Goal: Information Seeking & Learning: Learn about a topic

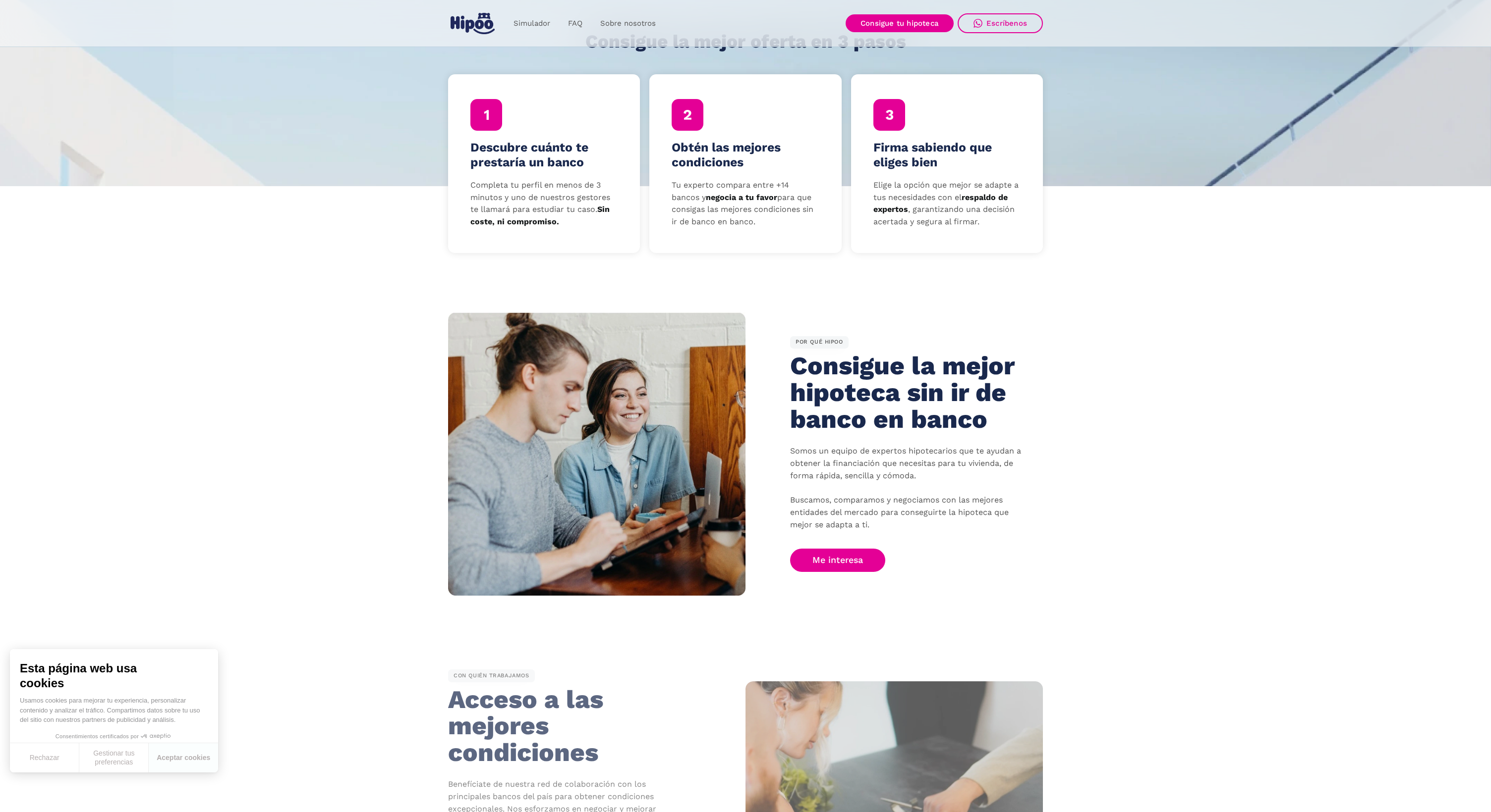
scroll to position [336, 0]
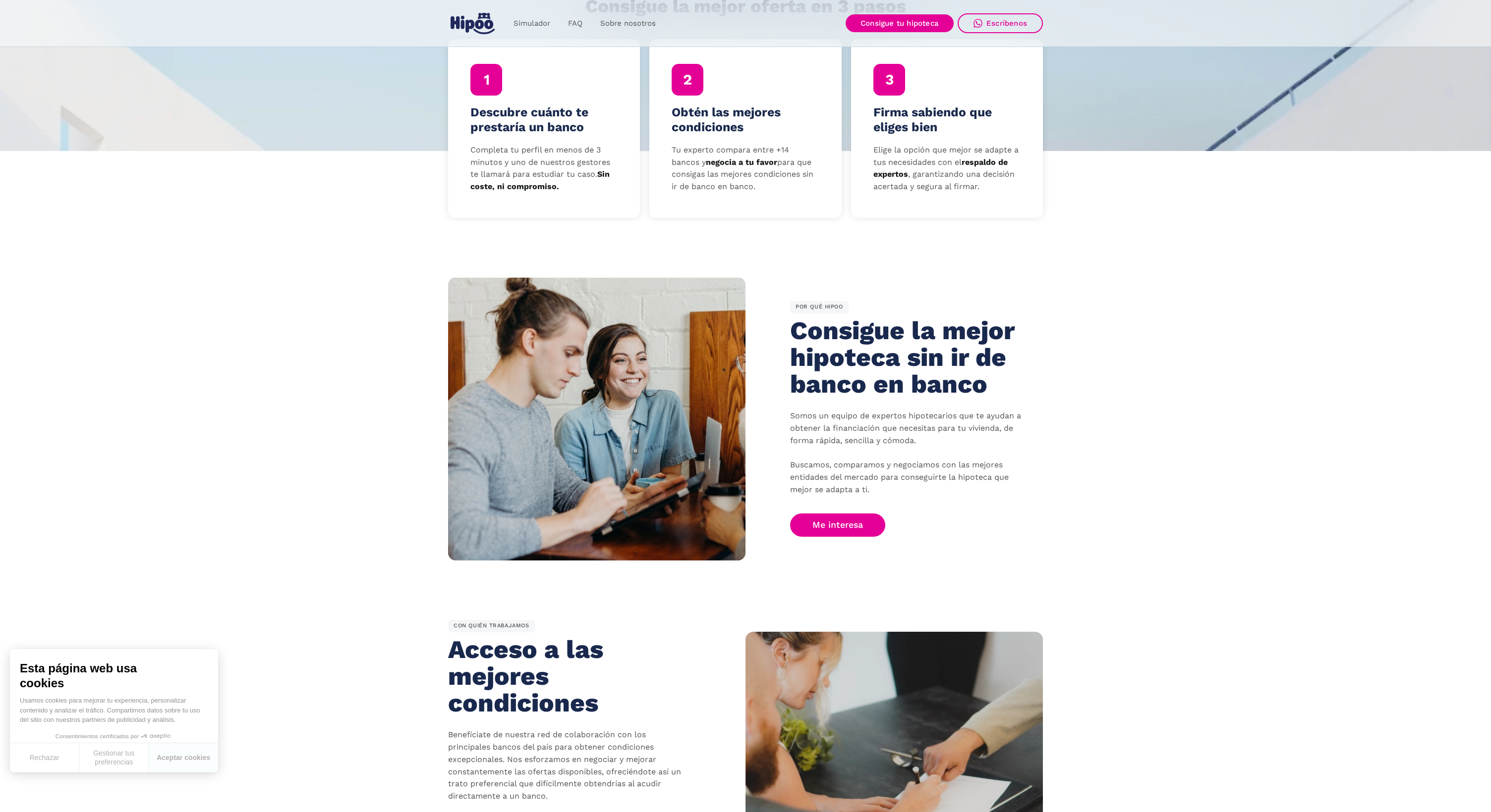
click at [44, 756] on button "Rechazar" at bounding box center [45, 758] width 69 height 29
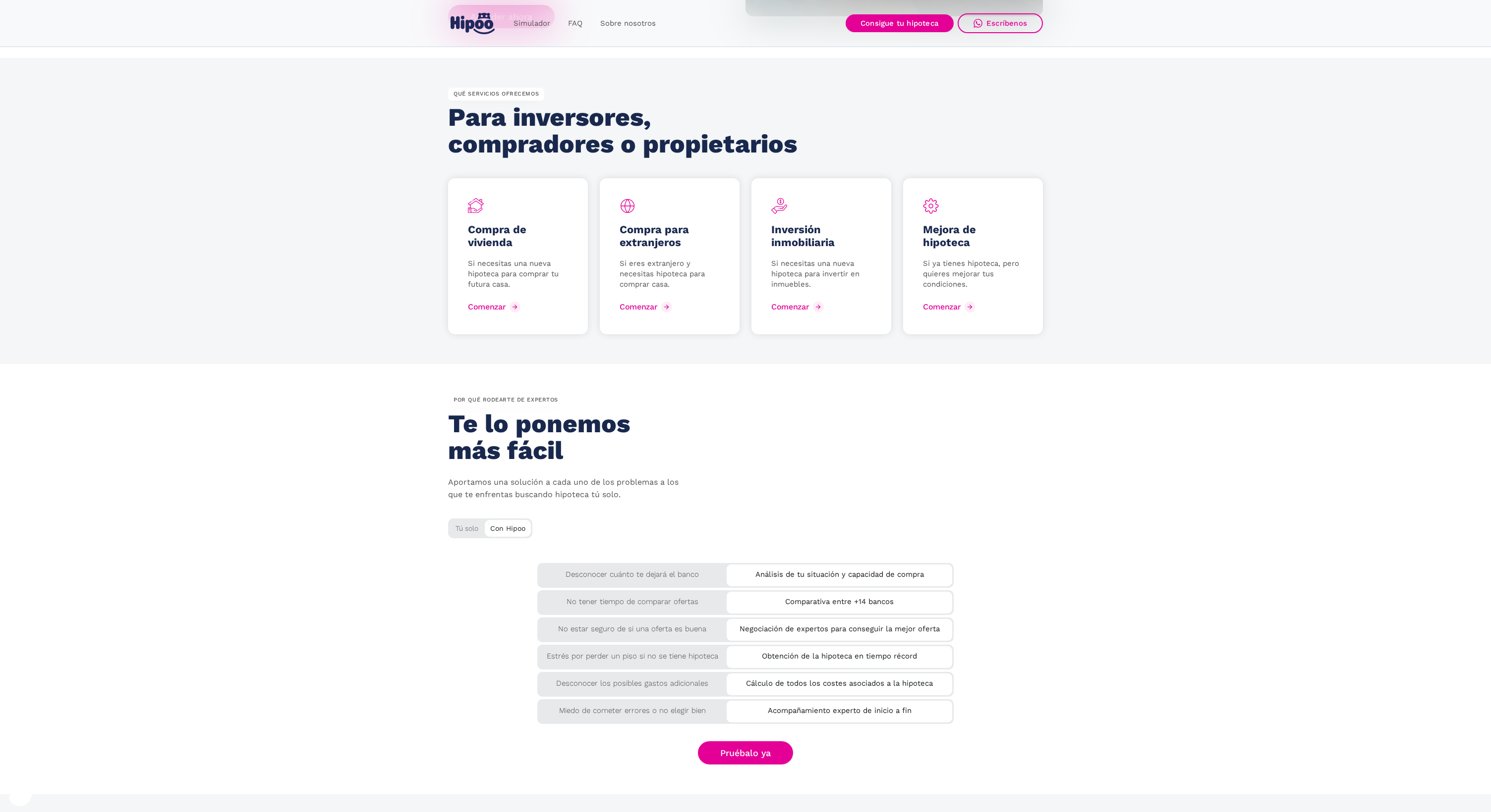
scroll to position [1238, 0]
click at [466, 522] on div "Tú solo" at bounding box center [490, 527] width 84 height 16
click at [466, 519] on div "Tú solo" at bounding box center [490, 527] width 84 height 16
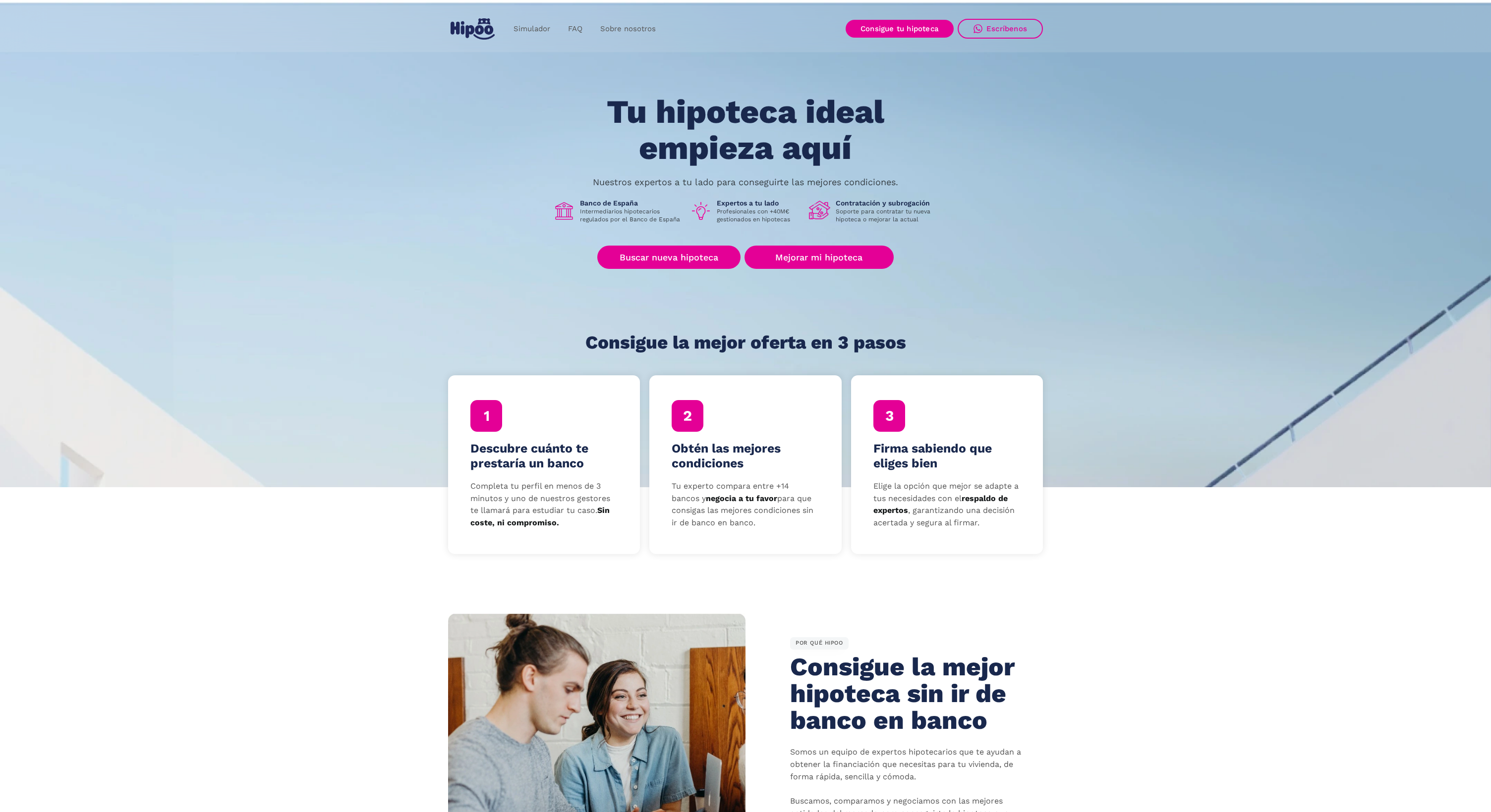
scroll to position [0, 0]
click at [542, 26] on link "Simulador" at bounding box center [532, 28] width 55 height 19
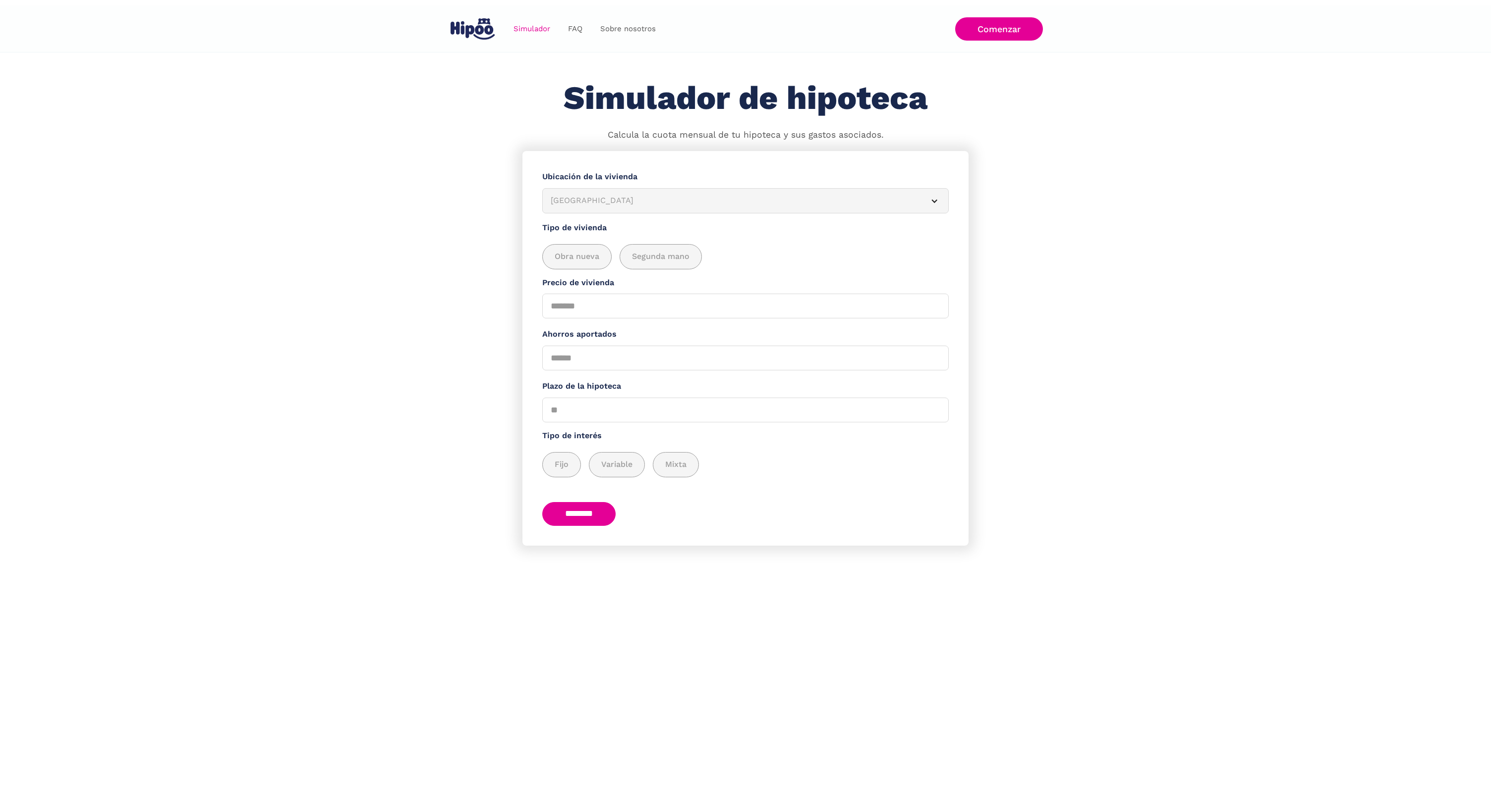
scroll to position [1, 0]
click at [568, 27] on link "FAQ" at bounding box center [575, 28] width 32 height 19
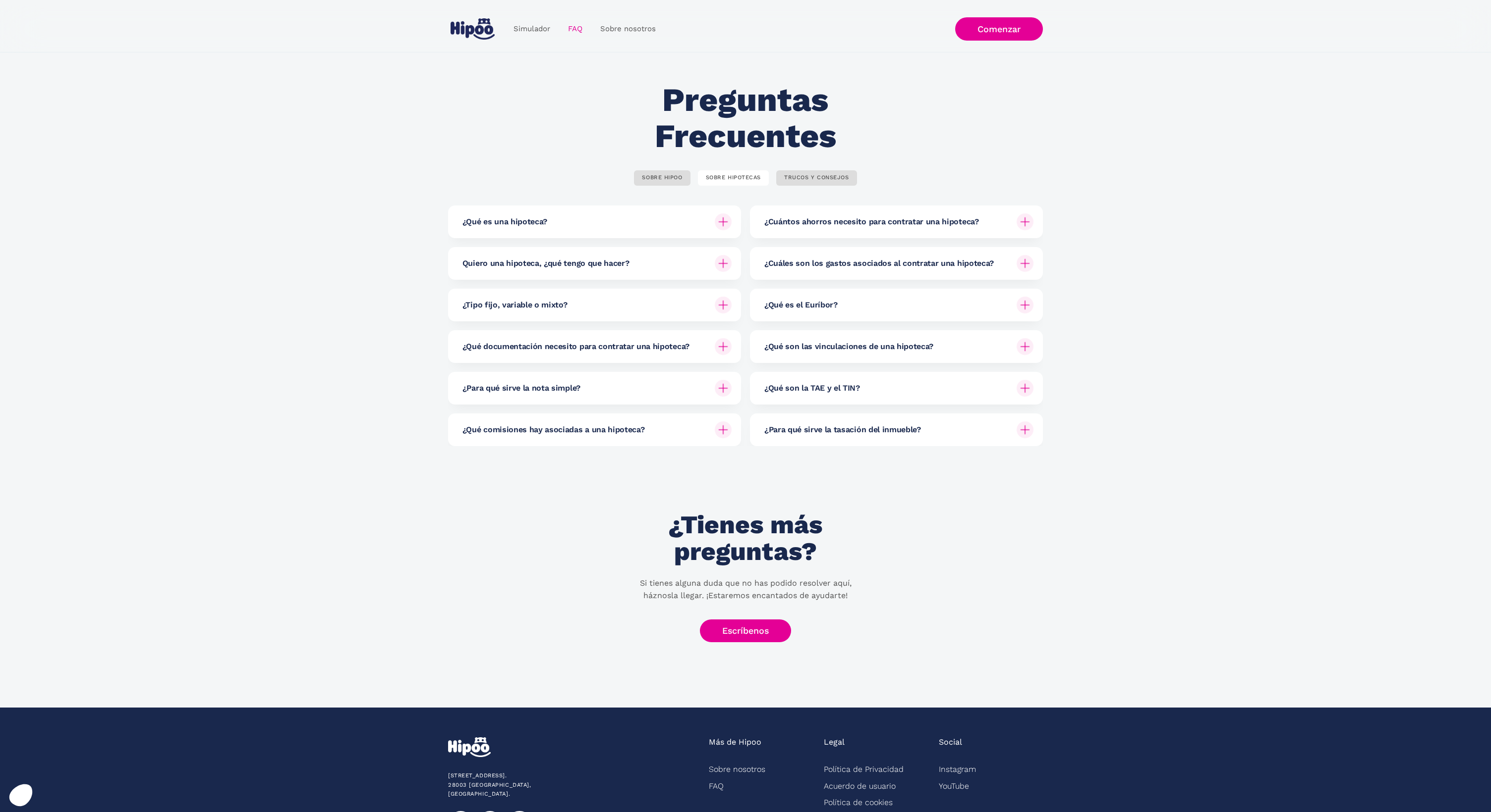
click at [1026, 388] on img at bounding box center [1025, 388] width 16 height 16
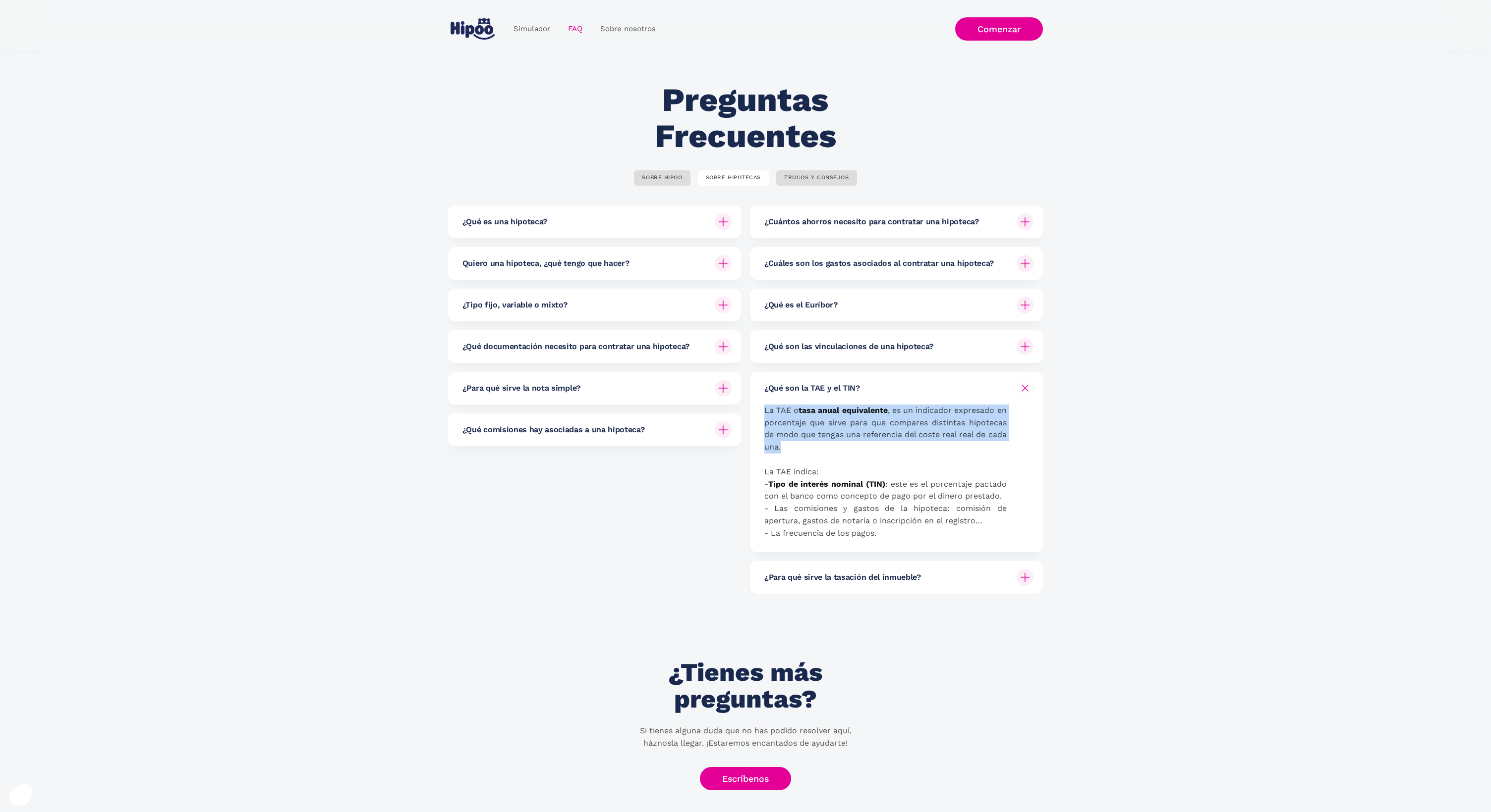
drag, startPoint x: 763, startPoint y: 409, endPoint x: 837, endPoint y: 445, distance: 82.3
click at [837, 445] on p "La TAE o tasa anual equivalente , es un indicador expresado en porcentaje que s…" at bounding box center [885, 472] width 242 height 136
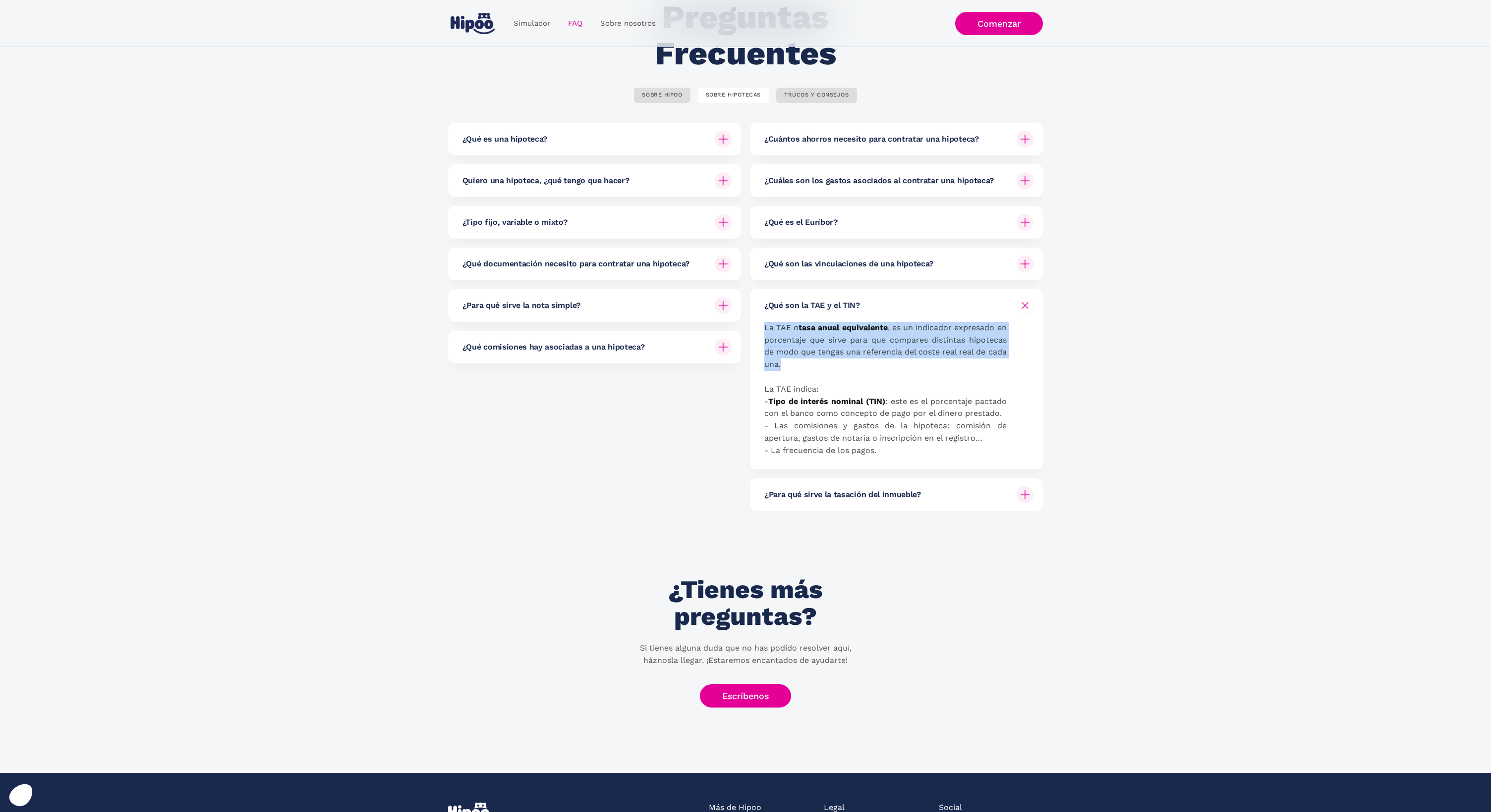
scroll to position [86, 0]
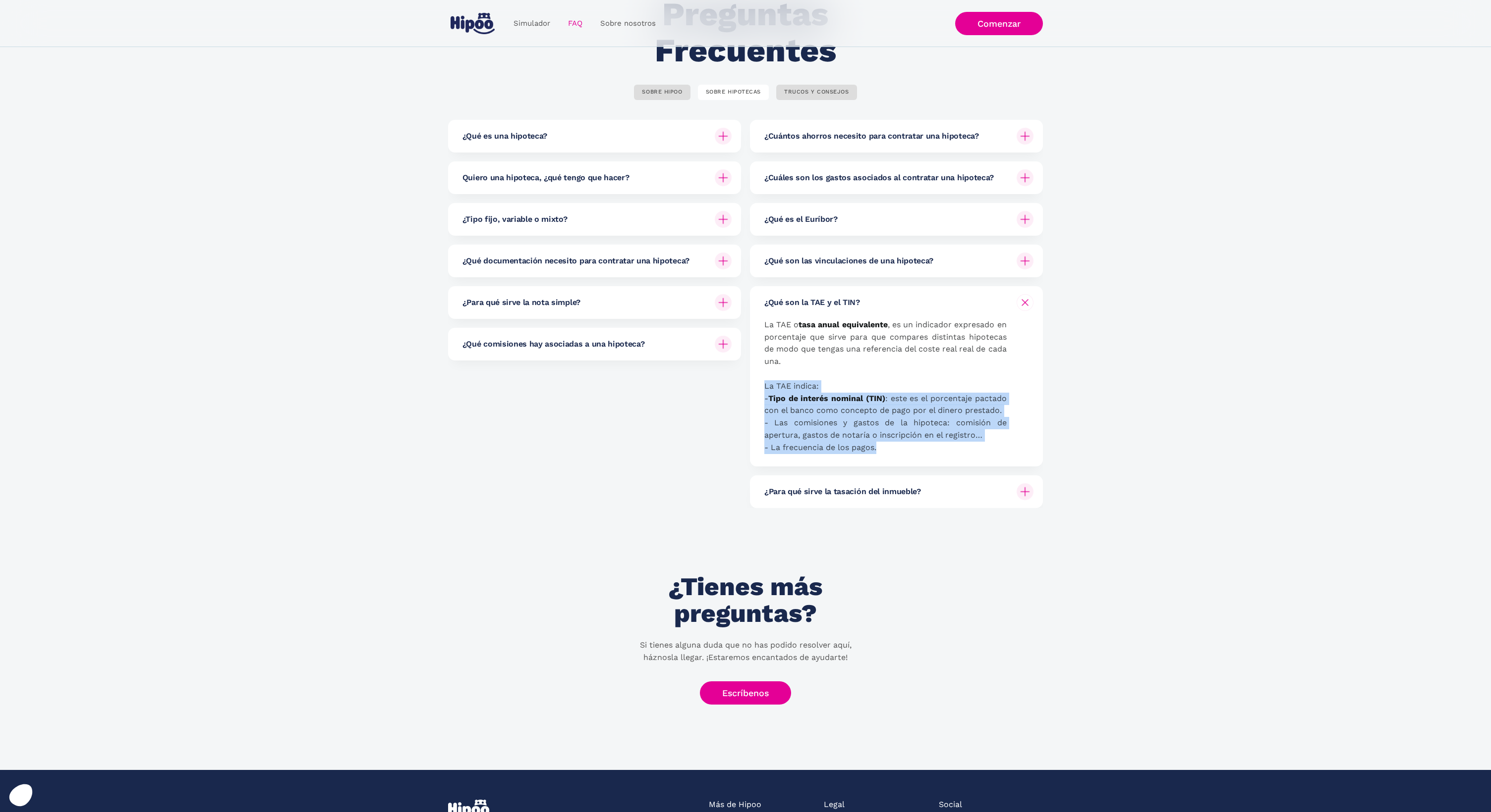
drag, startPoint x: 761, startPoint y: 383, endPoint x: 888, endPoint y: 442, distance: 140.0
click at [888, 442] on div "¿Qué son la TAE y el TIN? La TAE o tasa anual equivalente , es un indicador exp…" at bounding box center [896, 376] width 293 height 180
click at [913, 438] on p "La TAE o tasa anual equivalente , es un indicador expresado en porcentaje que s…" at bounding box center [885, 386] width 242 height 136
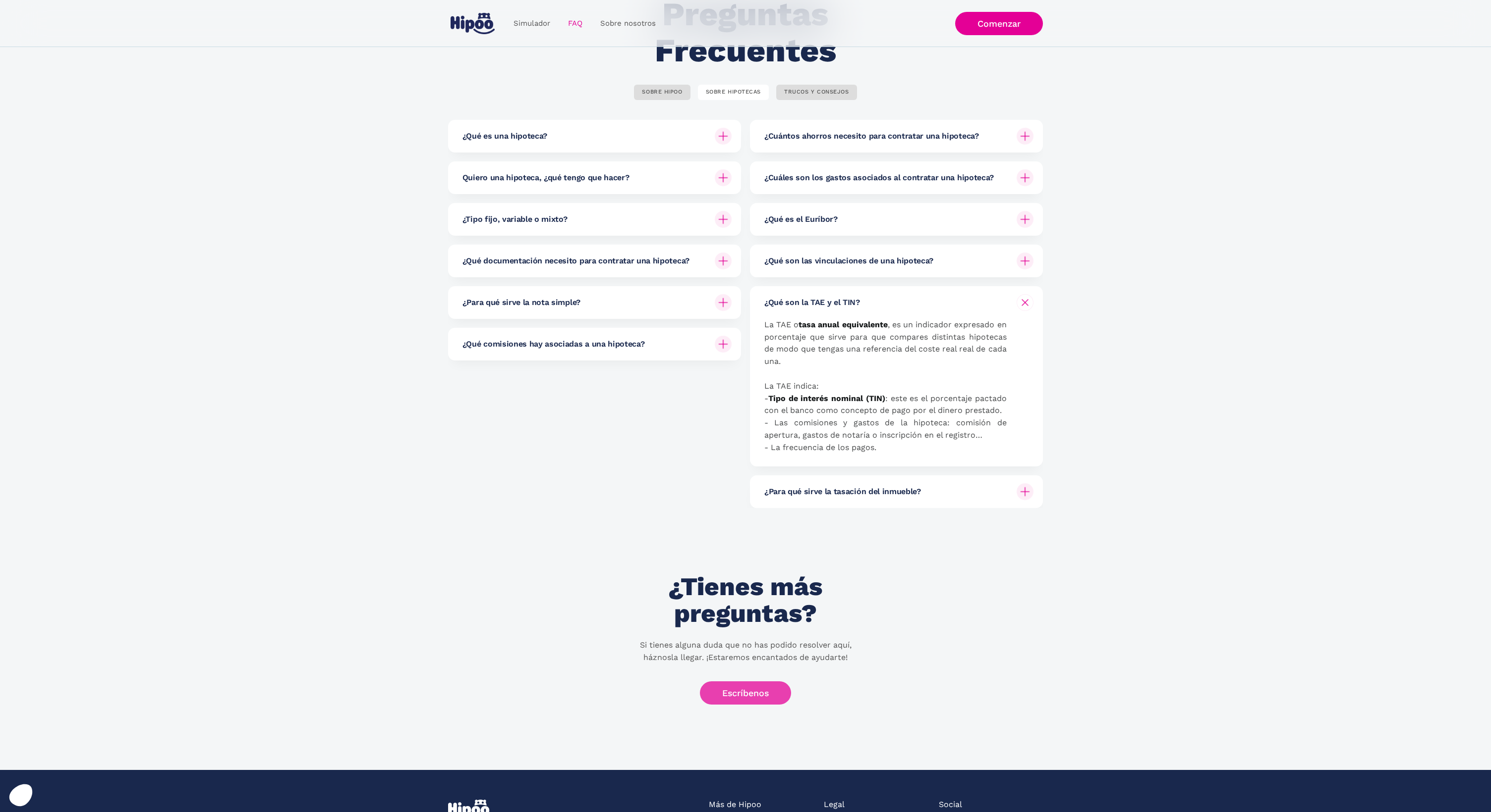
click at [777, 682] on link "Escríbenos" at bounding box center [745, 694] width 91 height 24
